Goal: Submit feedback/report problem

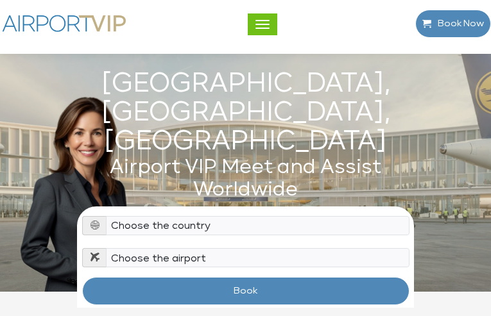
type input "PTxTwZmhfmfQpZS"
type input "[EMAIL_ADDRESS][DOMAIN_NAME]"
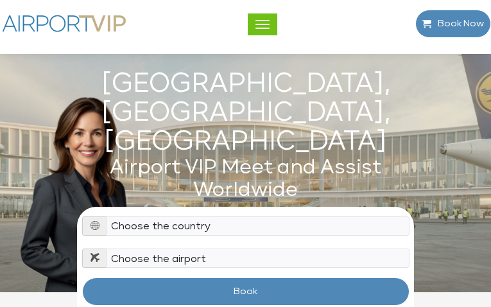
type input "EPHqqdcOo"
type input "[EMAIL_ADDRESS][DOMAIN_NAME]"
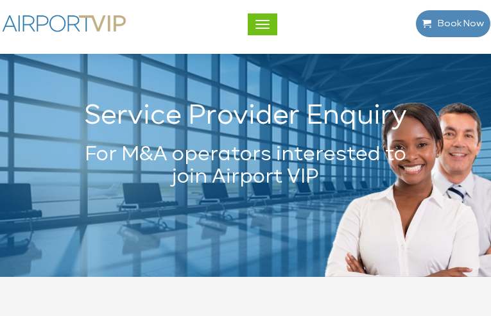
type input "wKhIlPYc"
type input "ipapetekap197@gmail.com"
type input "cIANZAqHtCQwFSi"
type input "ADpVKRSvDnF"
select select "Y"
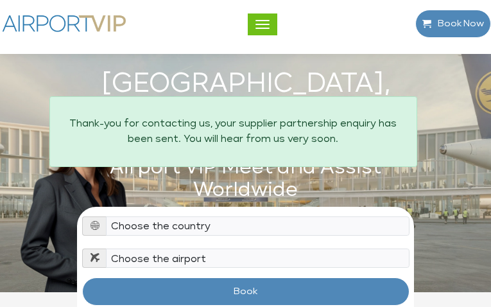
type input "zdCdOcZZSA"
type input "[EMAIL_ADDRESS][DOMAIN_NAME]"
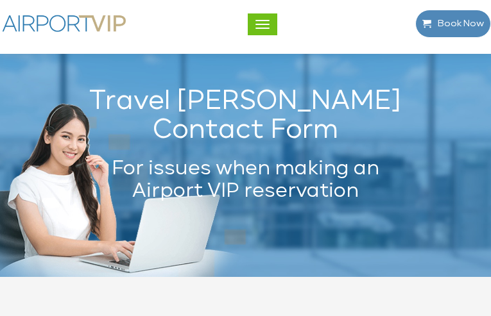
type input "FLMqZhelgjLVmP"
type input "[EMAIL_ADDRESS][DOMAIN_NAME]"
select select "2"
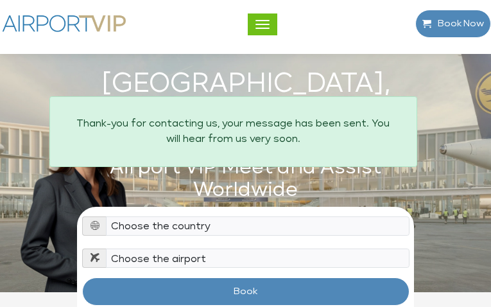
type input "eLfEhxzCwAhGBR"
type input "ipapetekap197@gmail.com"
